Goal: Task Accomplishment & Management: Manage account settings

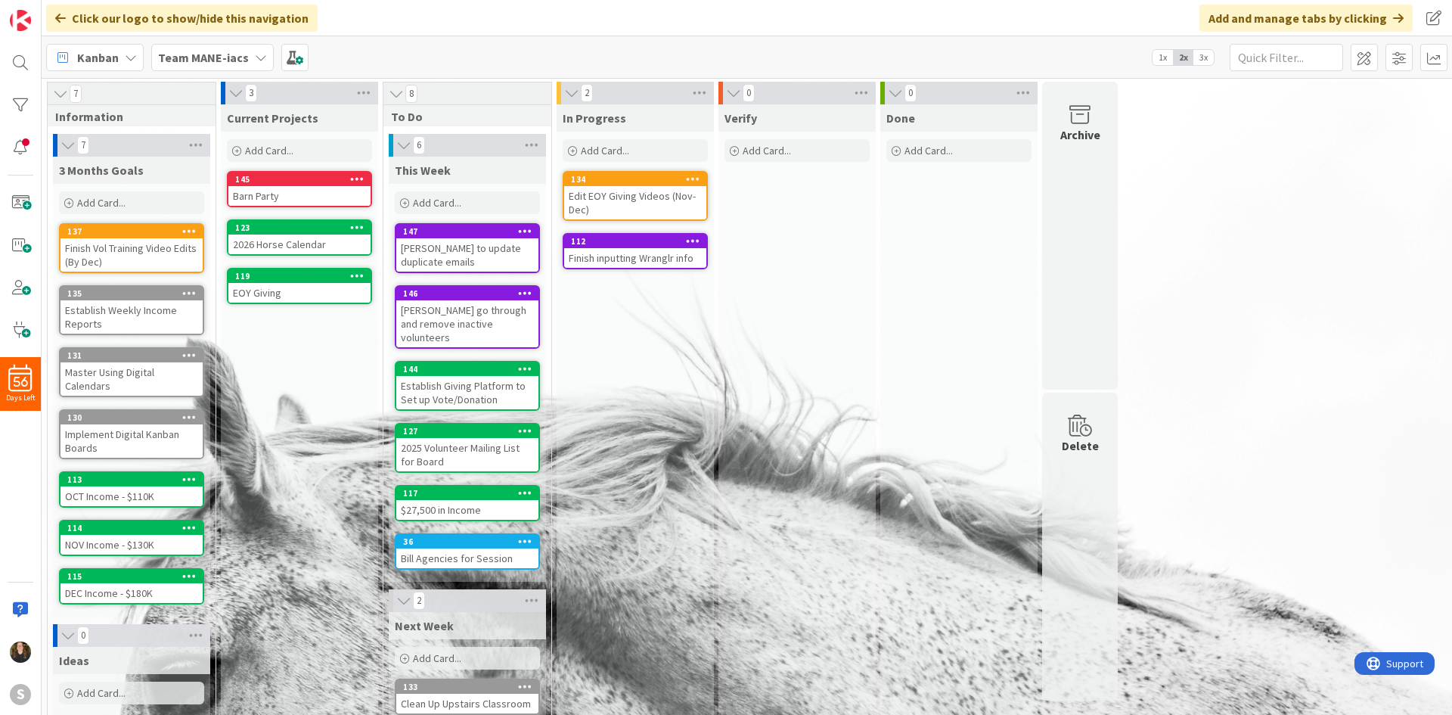
click at [196, 70] on div "Team MANE-iacs" at bounding box center [212, 57] width 123 height 27
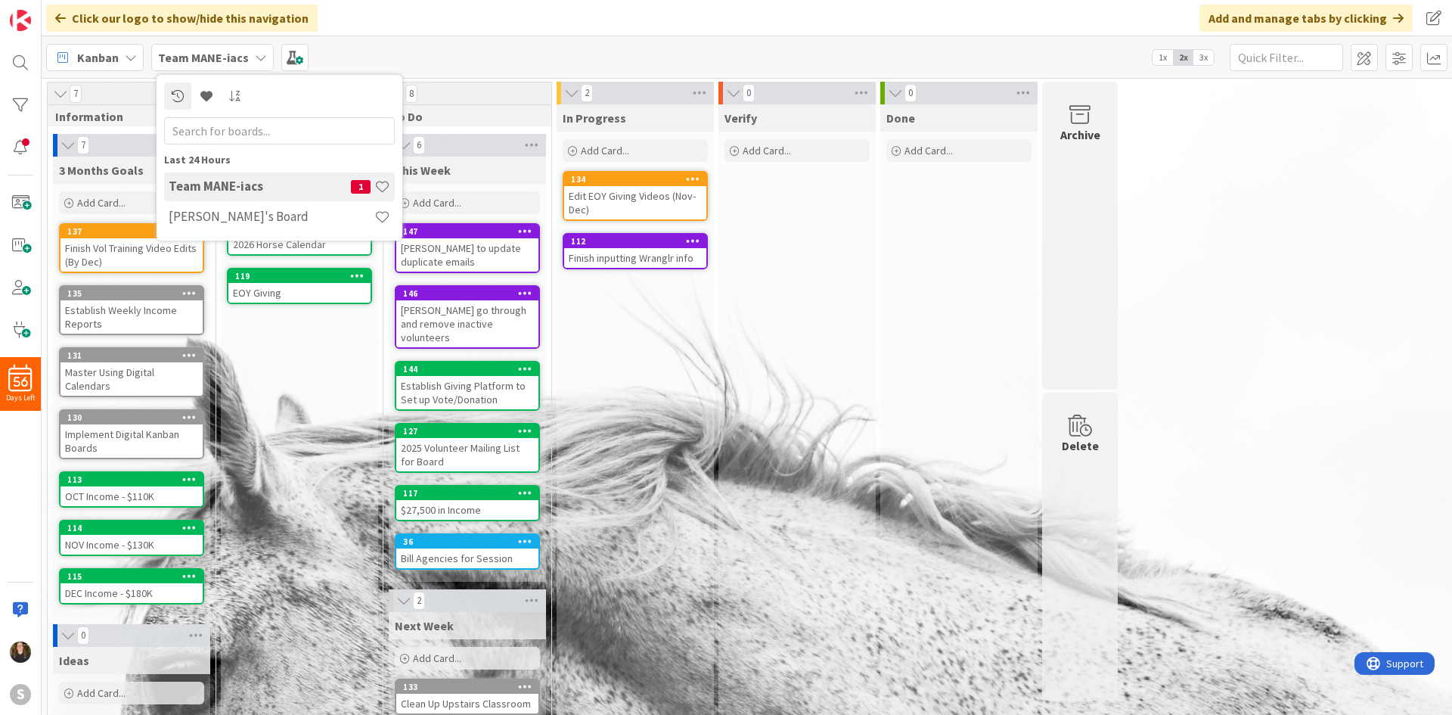
click at [194, 63] on b "Team MANE-iacs" at bounding box center [203, 57] width 91 height 15
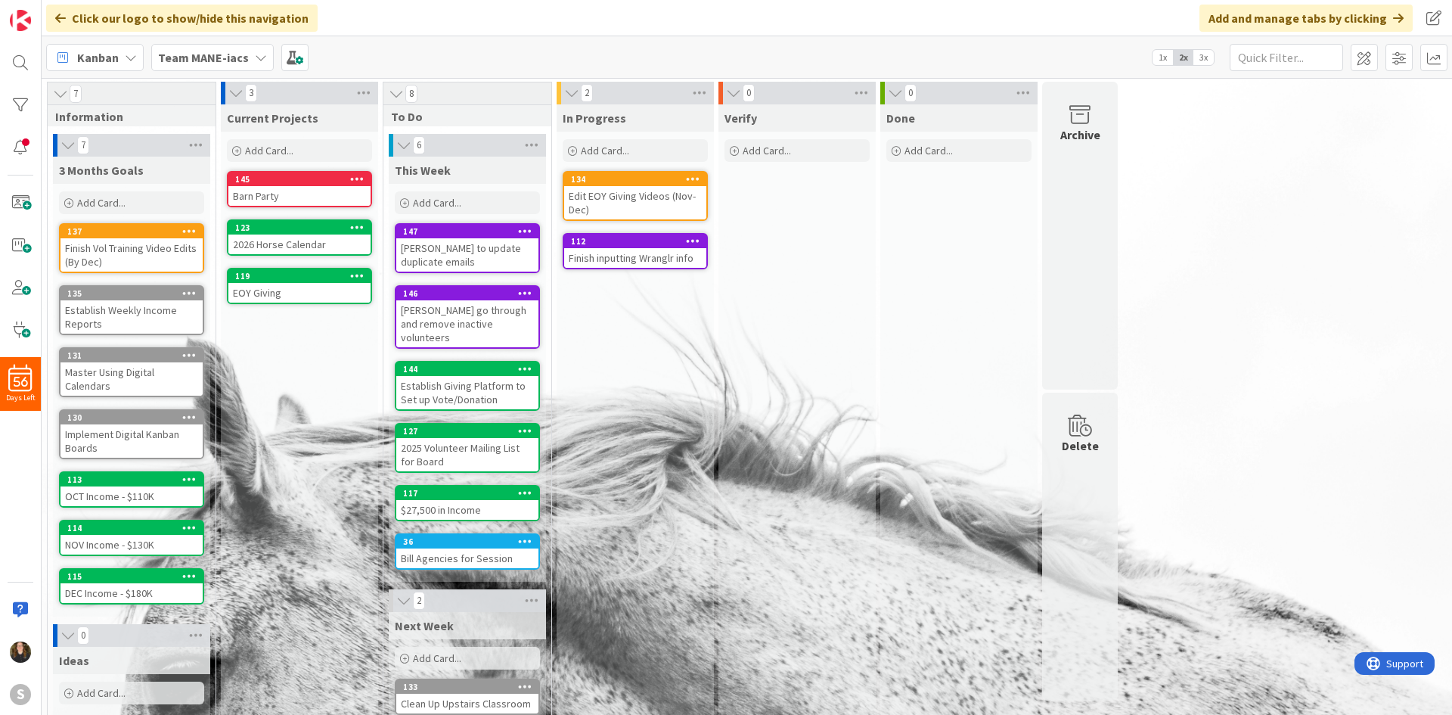
click at [227, 51] on b "Team MANE-iacs" at bounding box center [203, 57] width 91 height 15
click at [237, 61] on b "Team MANE-iacs" at bounding box center [203, 57] width 91 height 15
click at [249, 60] on div "Team MANE-iacs" at bounding box center [212, 57] width 123 height 27
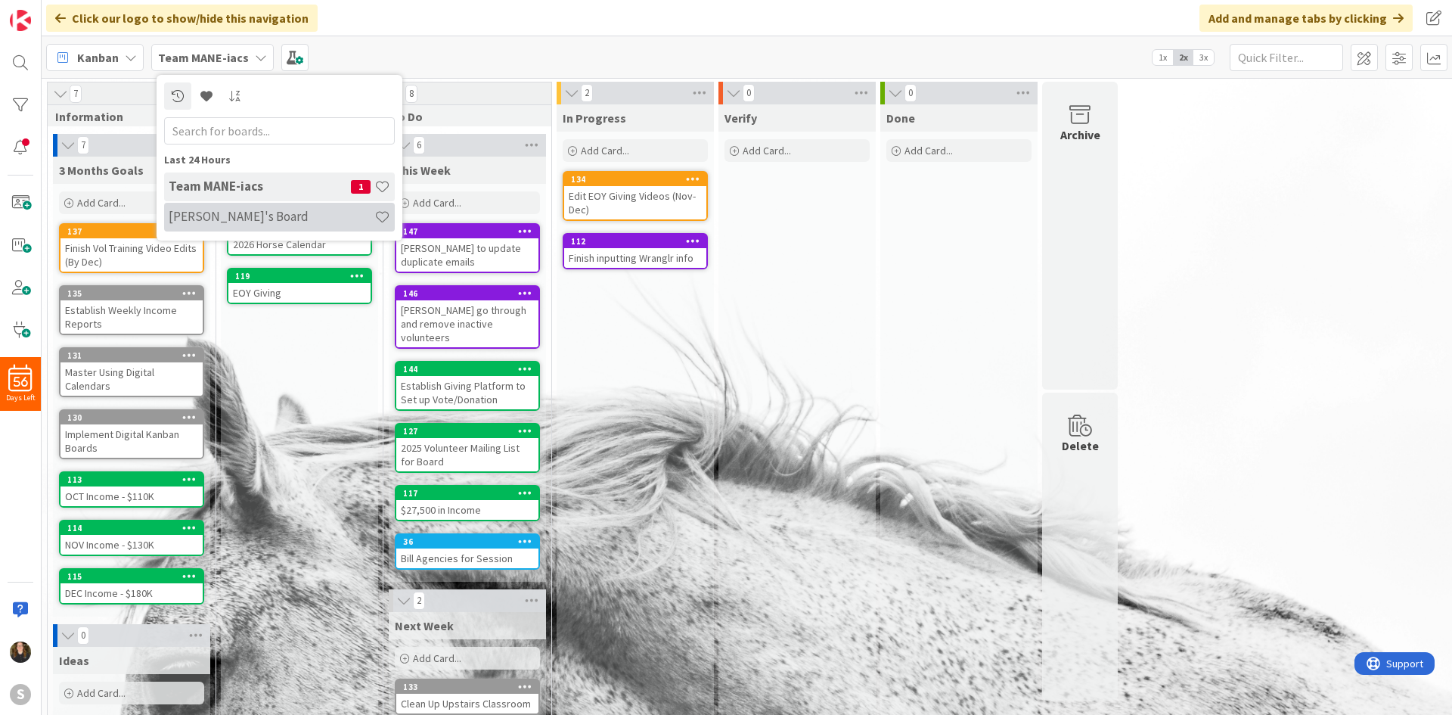
click at [248, 222] on h4 "[PERSON_NAME]'s Board" at bounding box center [272, 216] width 206 height 15
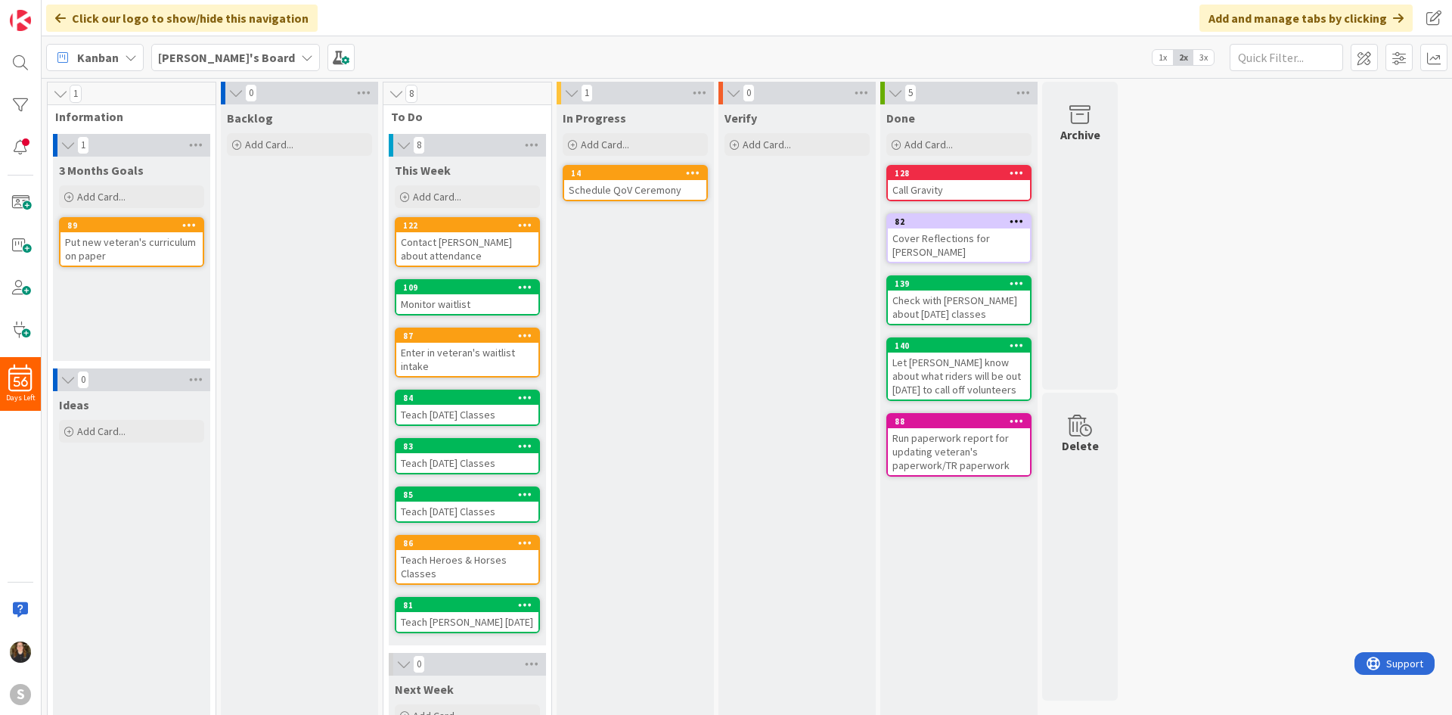
click at [993, 301] on div "Check with [PERSON_NAME] about [DATE] classes" at bounding box center [959, 306] width 142 height 33
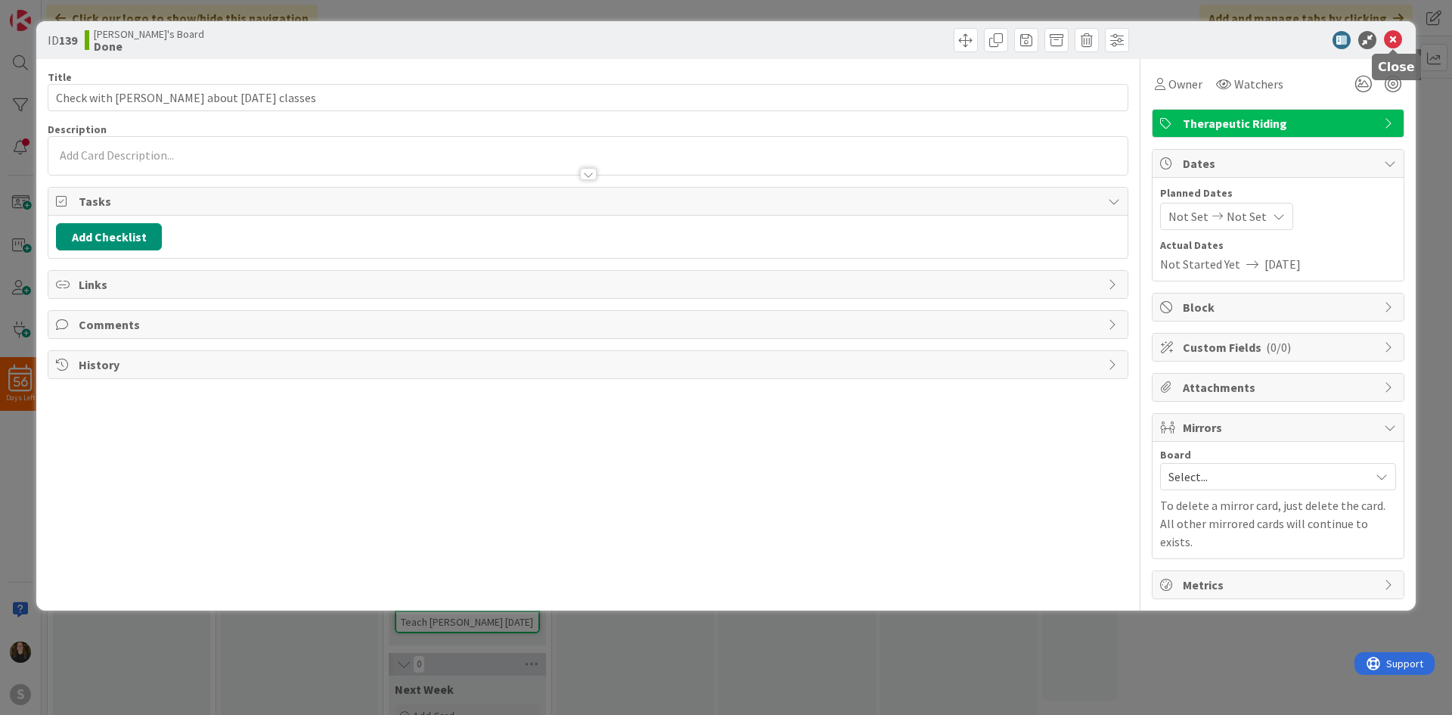
click at [1399, 33] on icon at bounding box center [1393, 40] width 18 height 18
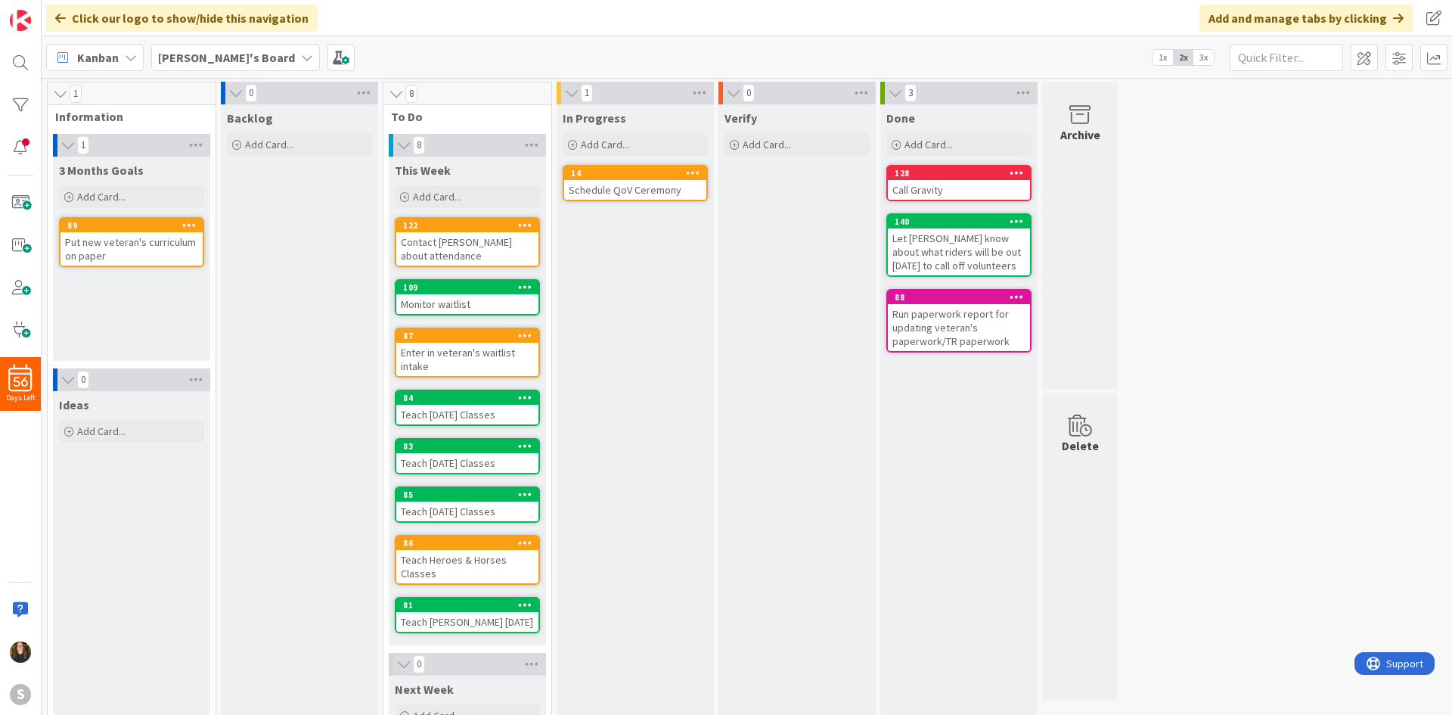
drag, startPoint x: 1228, startPoint y: 259, endPoint x: 1223, endPoint y: 220, distance: 38.9
drag, startPoint x: 1223, startPoint y: 220, endPoint x: 1411, endPoint y: 63, distance: 245.4
click at [1411, 63] on span at bounding box center [1399, 57] width 27 height 27
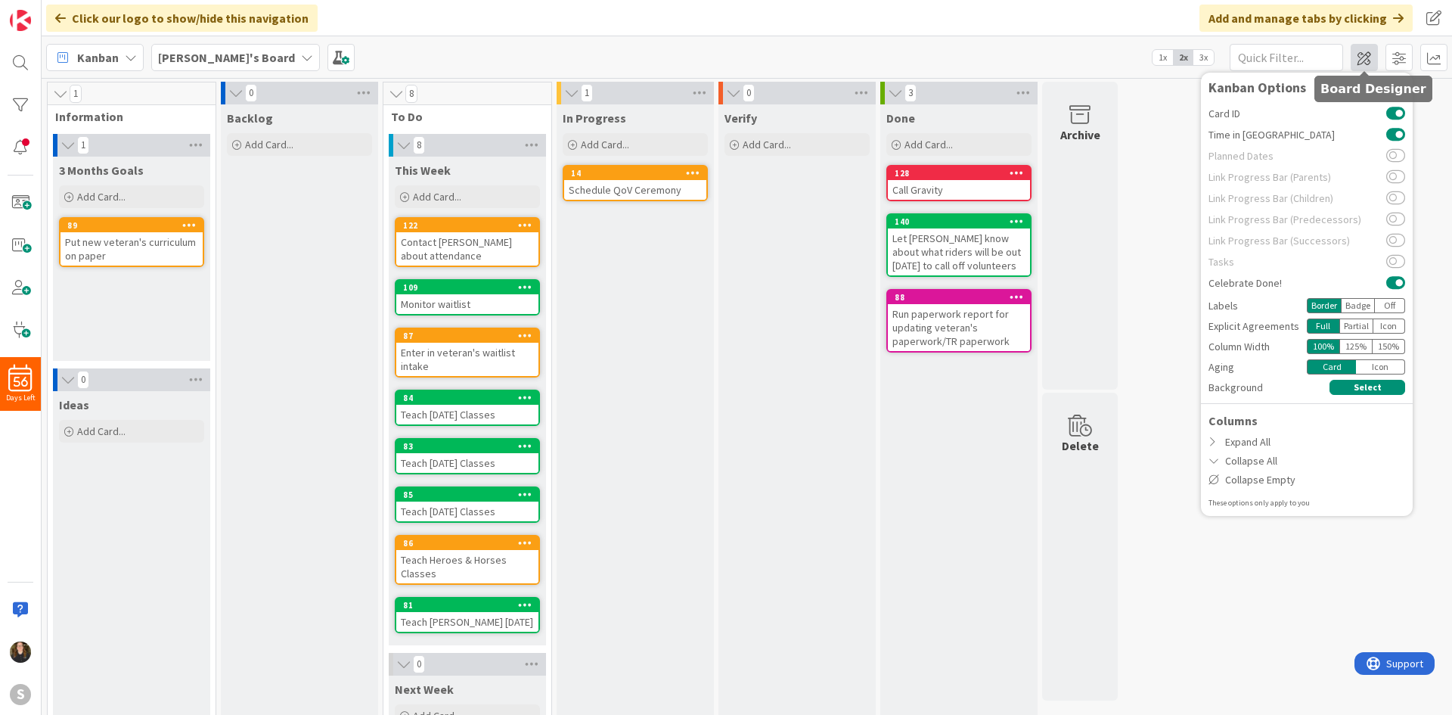
click at [1359, 59] on span at bounding box center [1364, 57] width 27 height 27
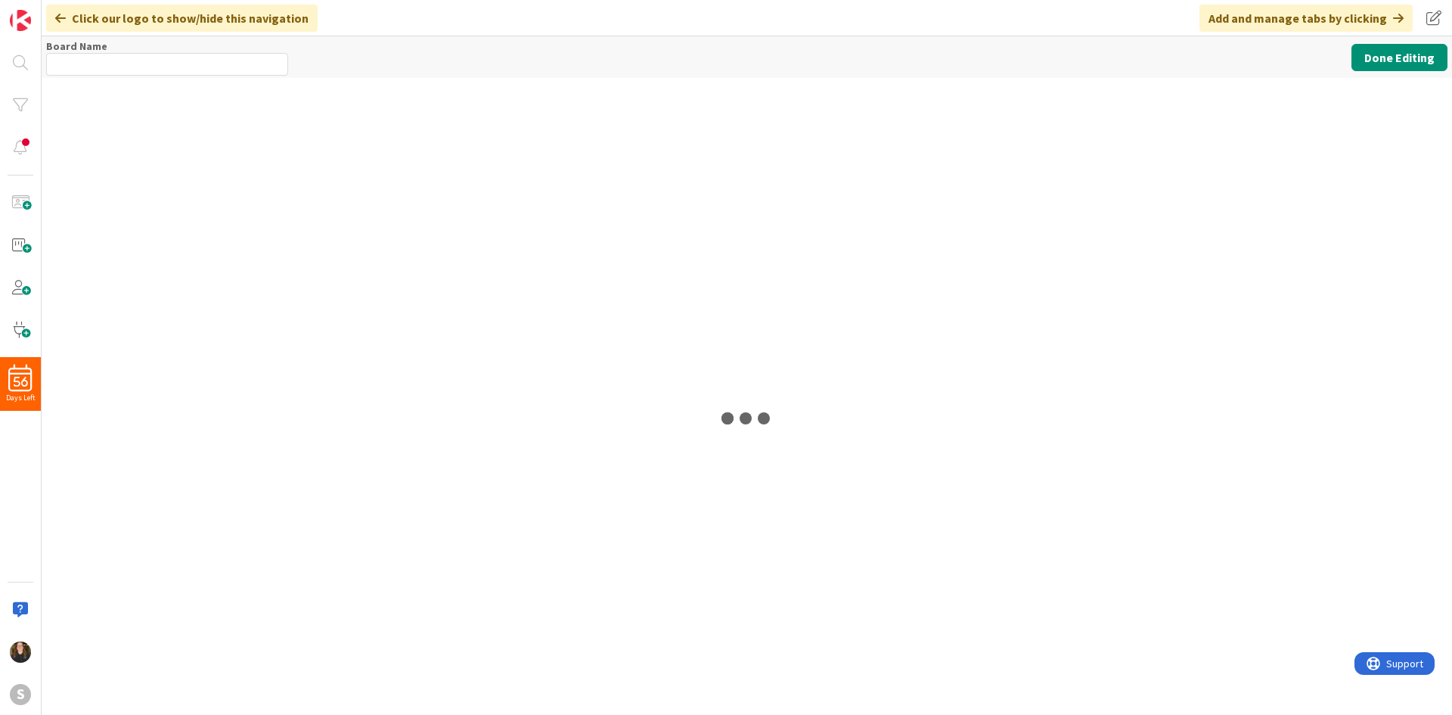
type input "[PERSON_NAME]'s Board"
